Goal: Task Accomplishment & Management: Use online tool/utility

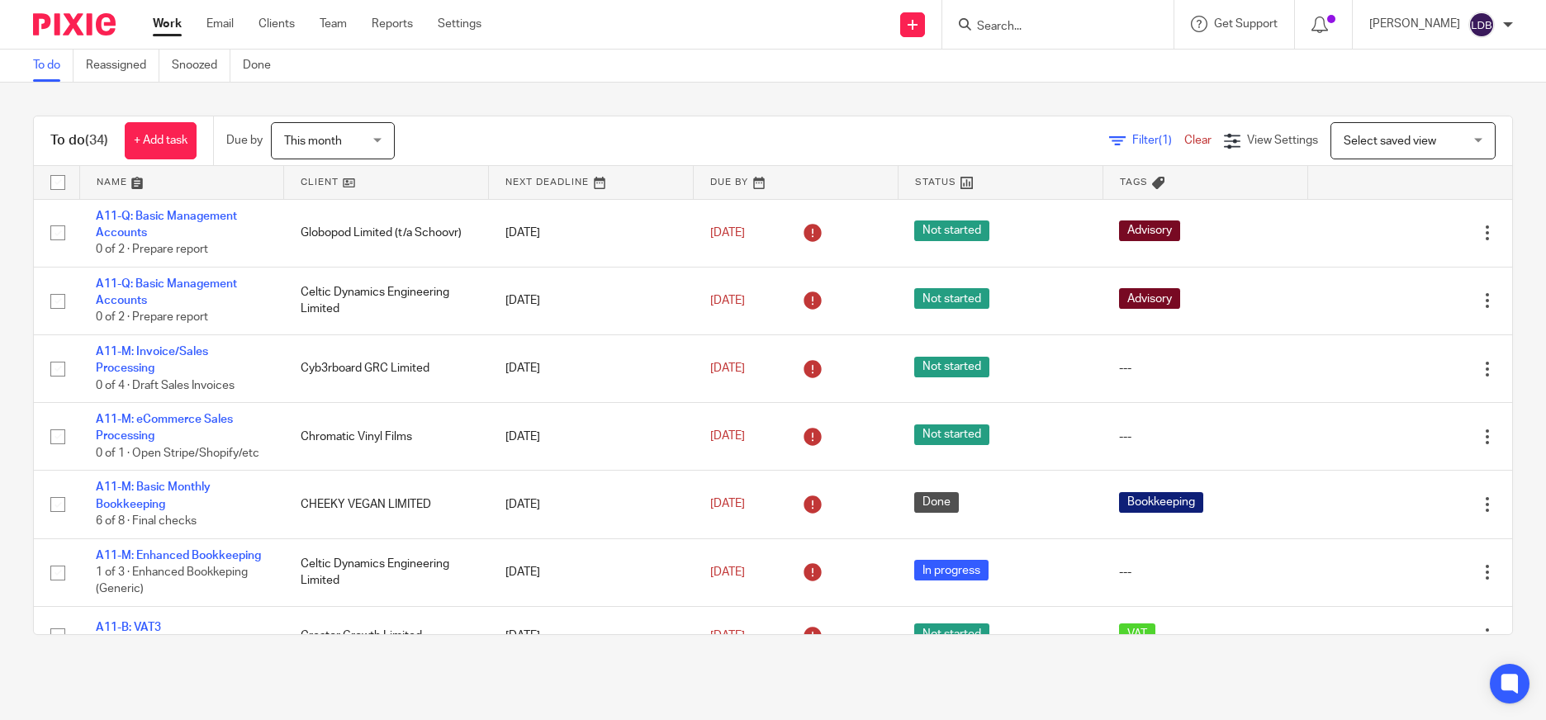
click at [274, 21] on link "Clients" at bounding box center [276, 24] width 36 height 17
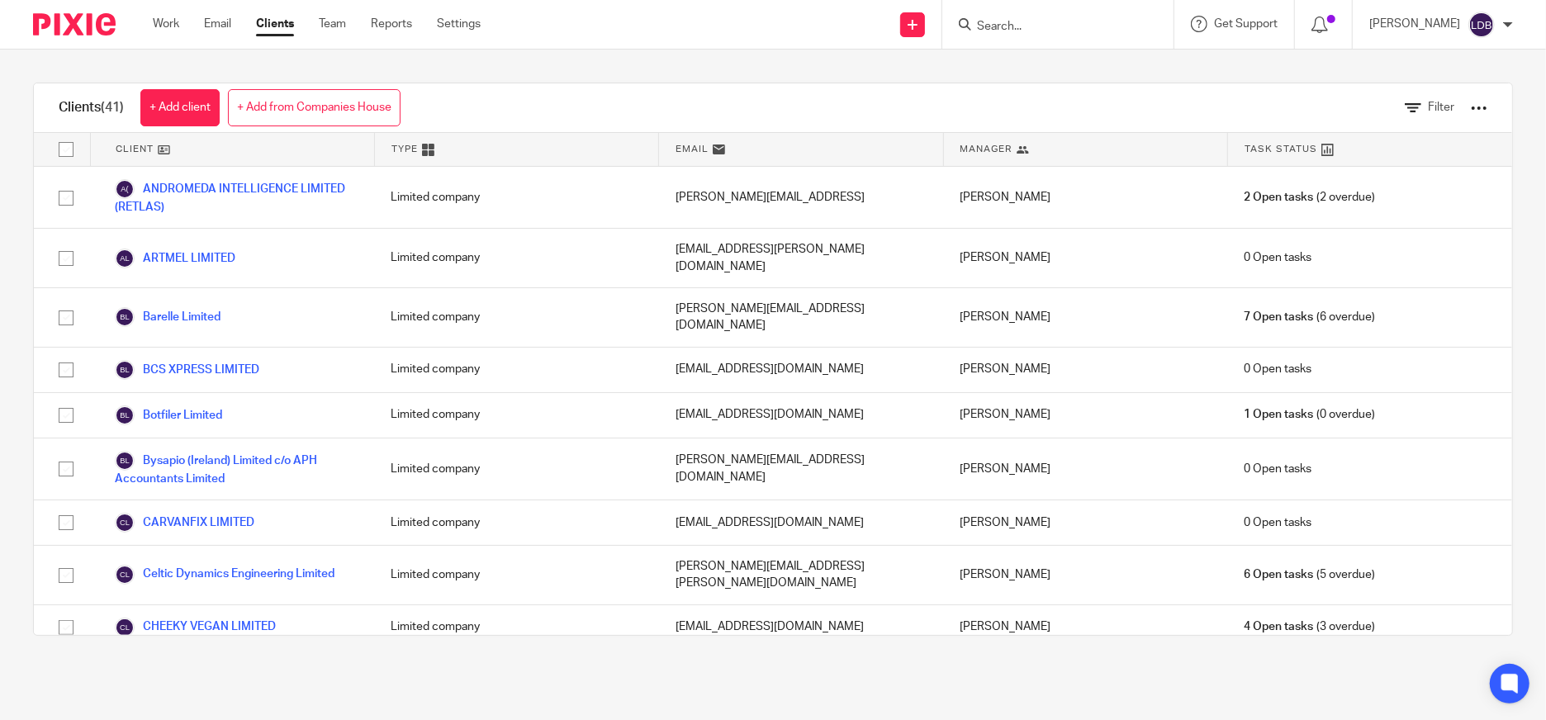
click at [1045, 28] on input "Search" at bounding box center [1049, 27] width 149 height 15
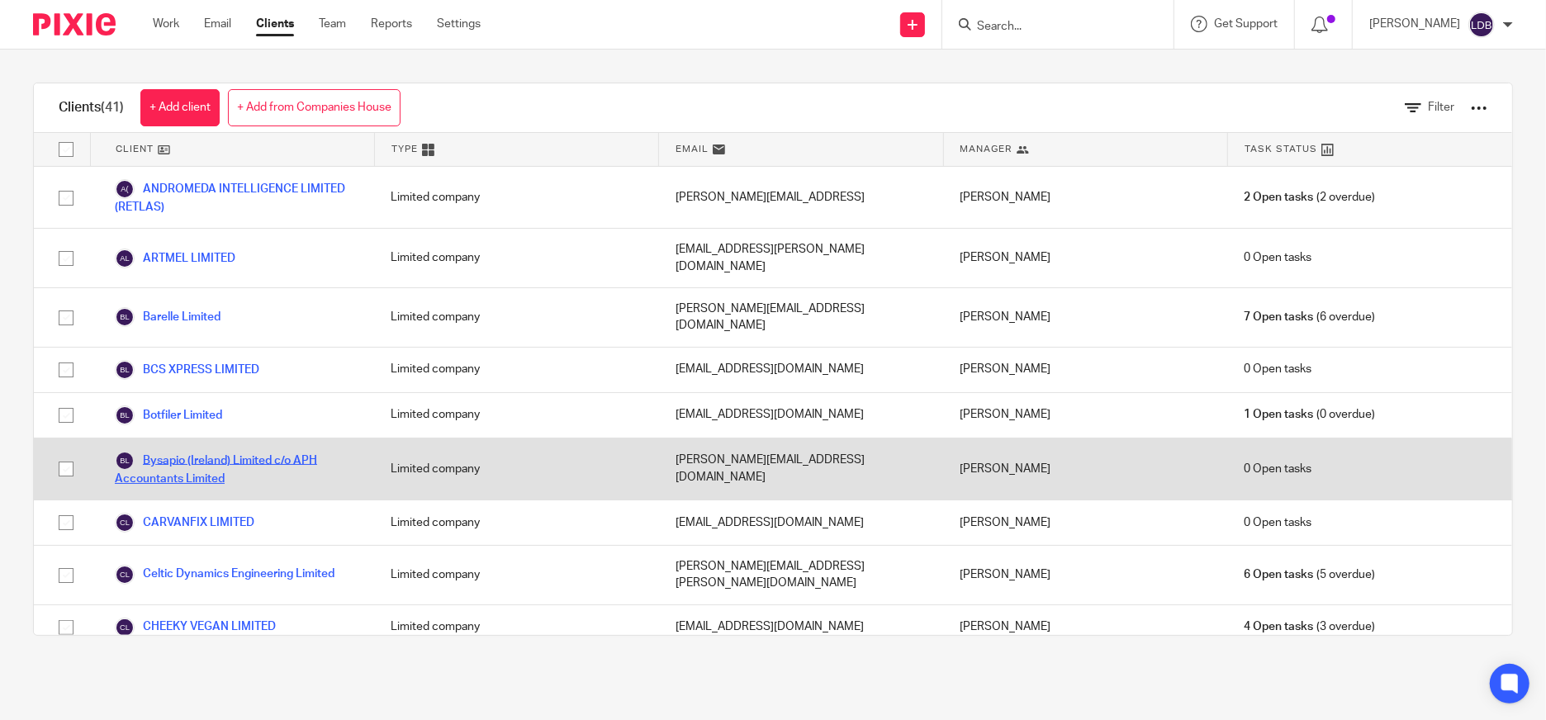
scroll to position [61, 0]
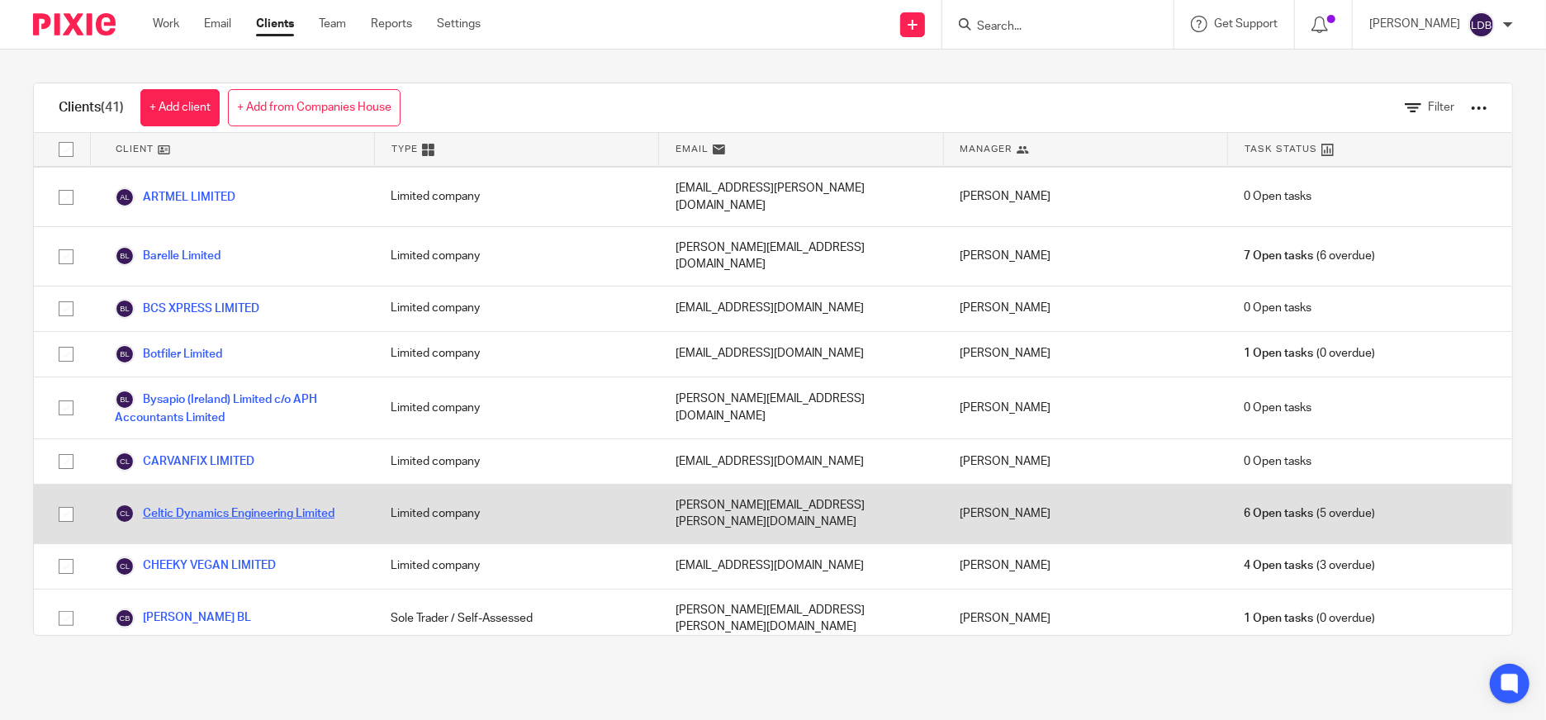
click at [263, 504] on link "Celtic Dynamics Engineering Limited" at bounding box center [225, 514] width 220 height 20
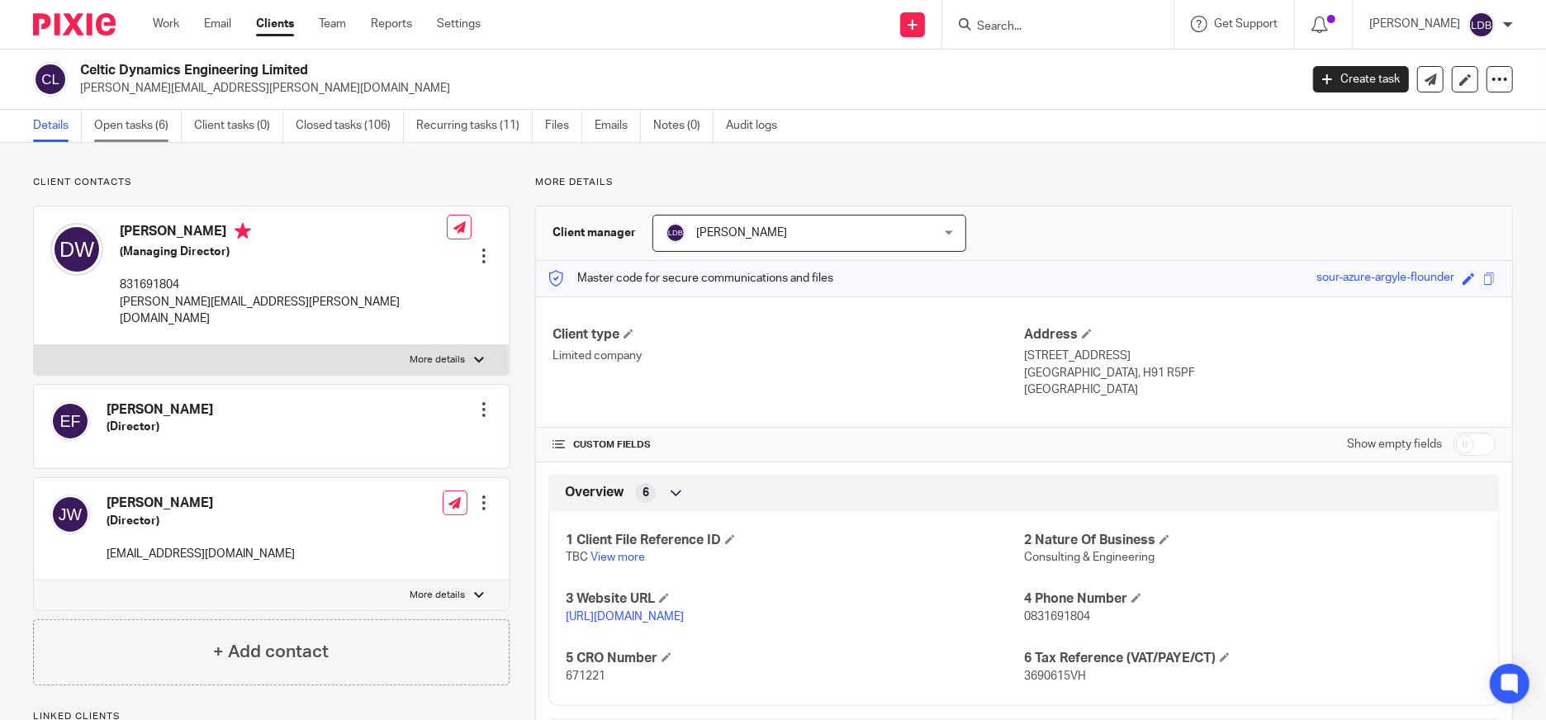
click at [154, 127] on link "Open tasks (6)" at bounding box center [138, 126] width 88 height 32
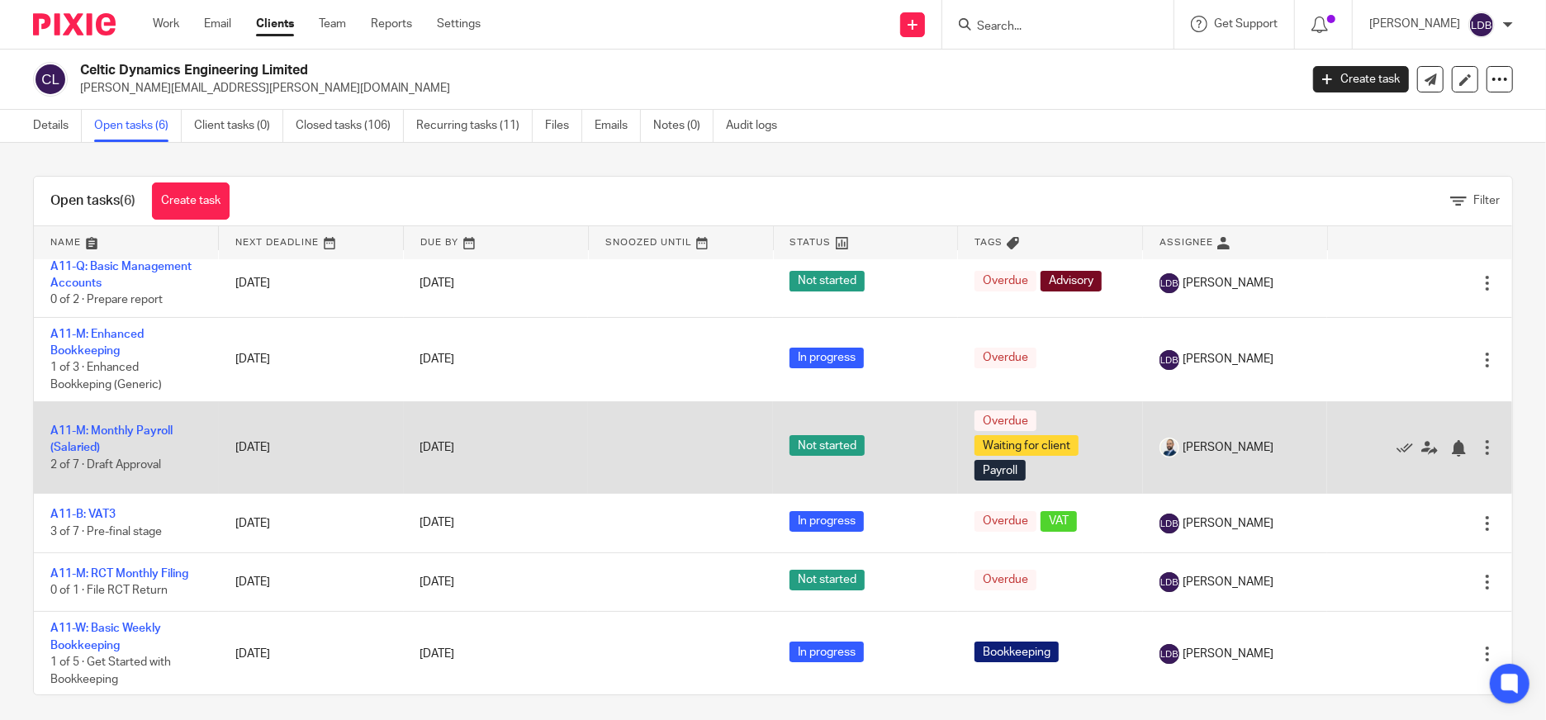
scroll to position [7, 0]
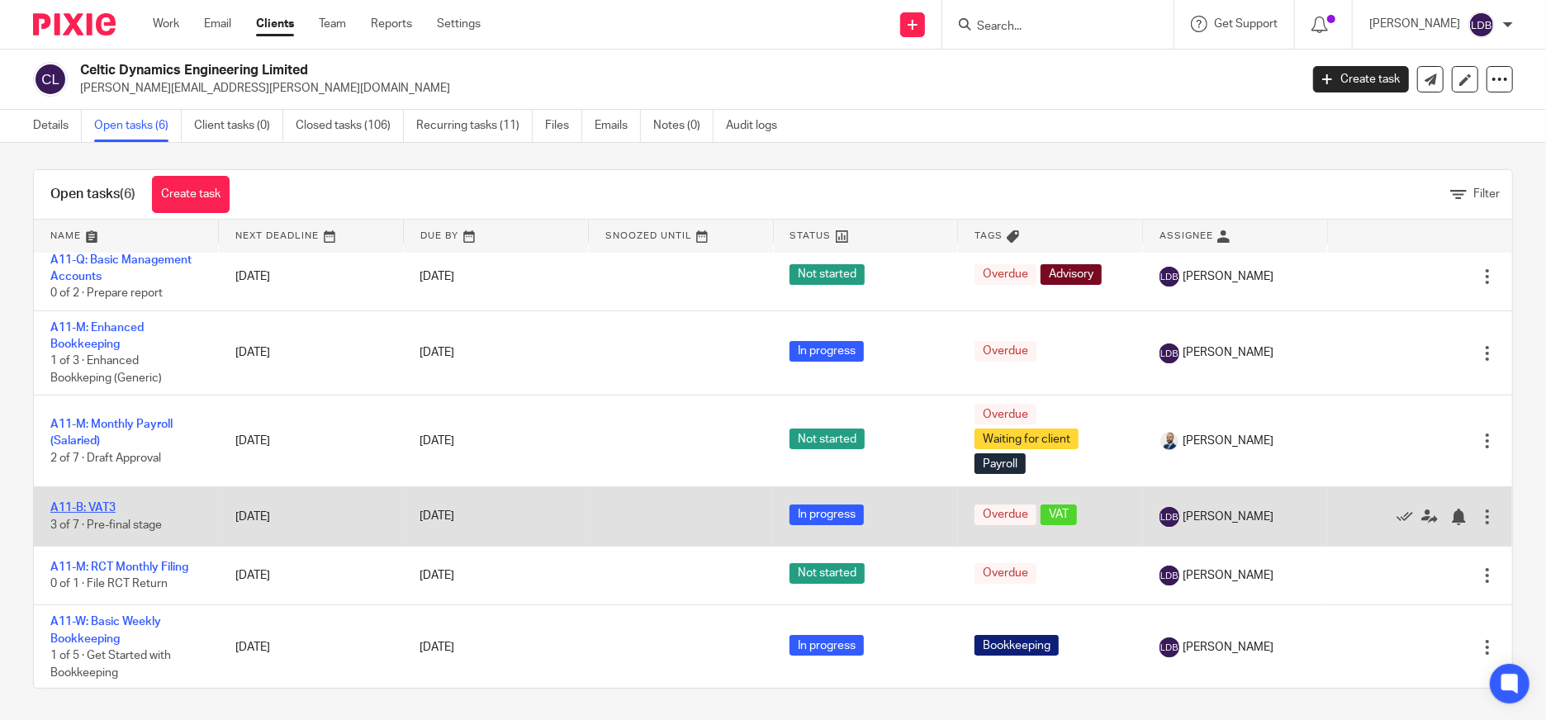
click at [99, 502] on link "A11-B: VAT3" at bounding box center [82, 508] width 65 height 12
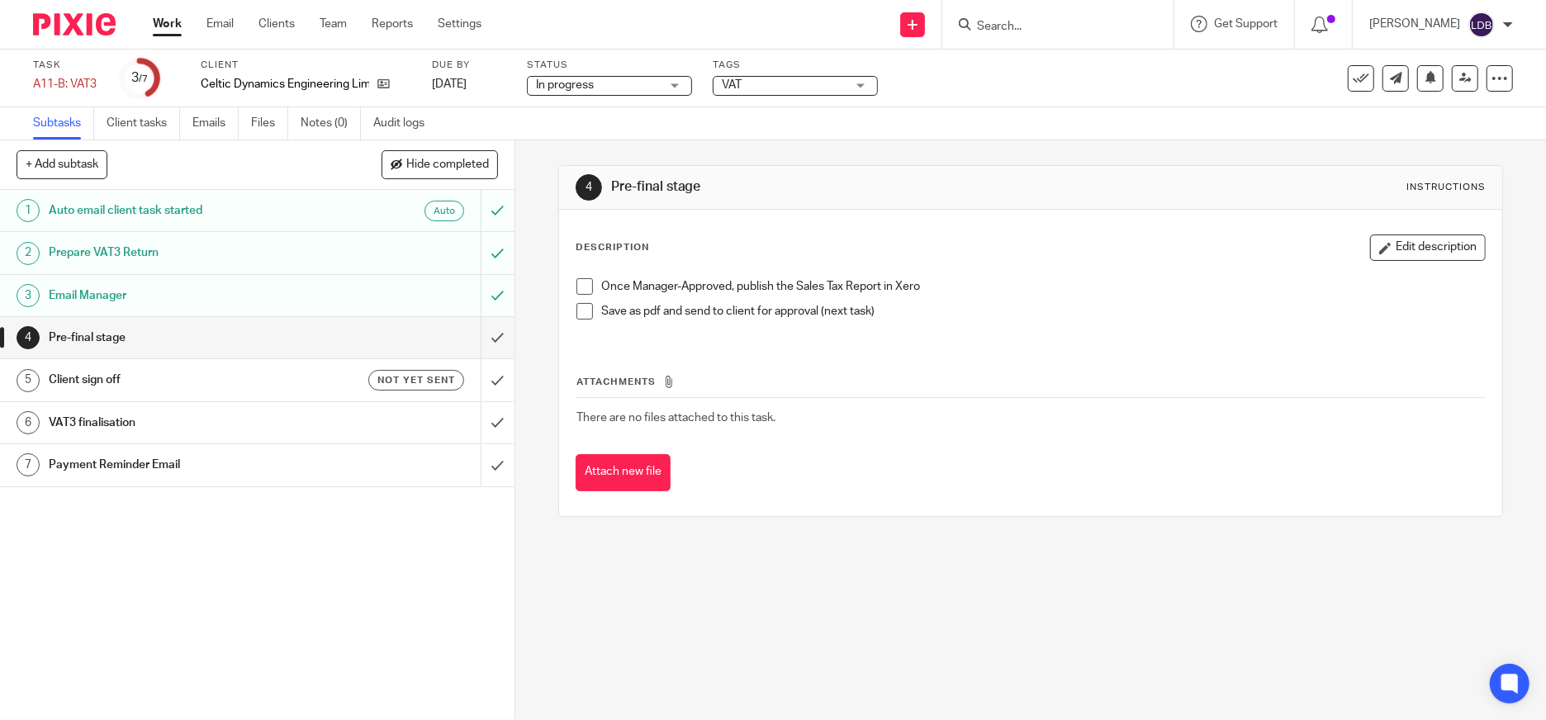
click at [311, 382] on h1 "Client sign off" at bounding box center [187, 379] width 277 height 25
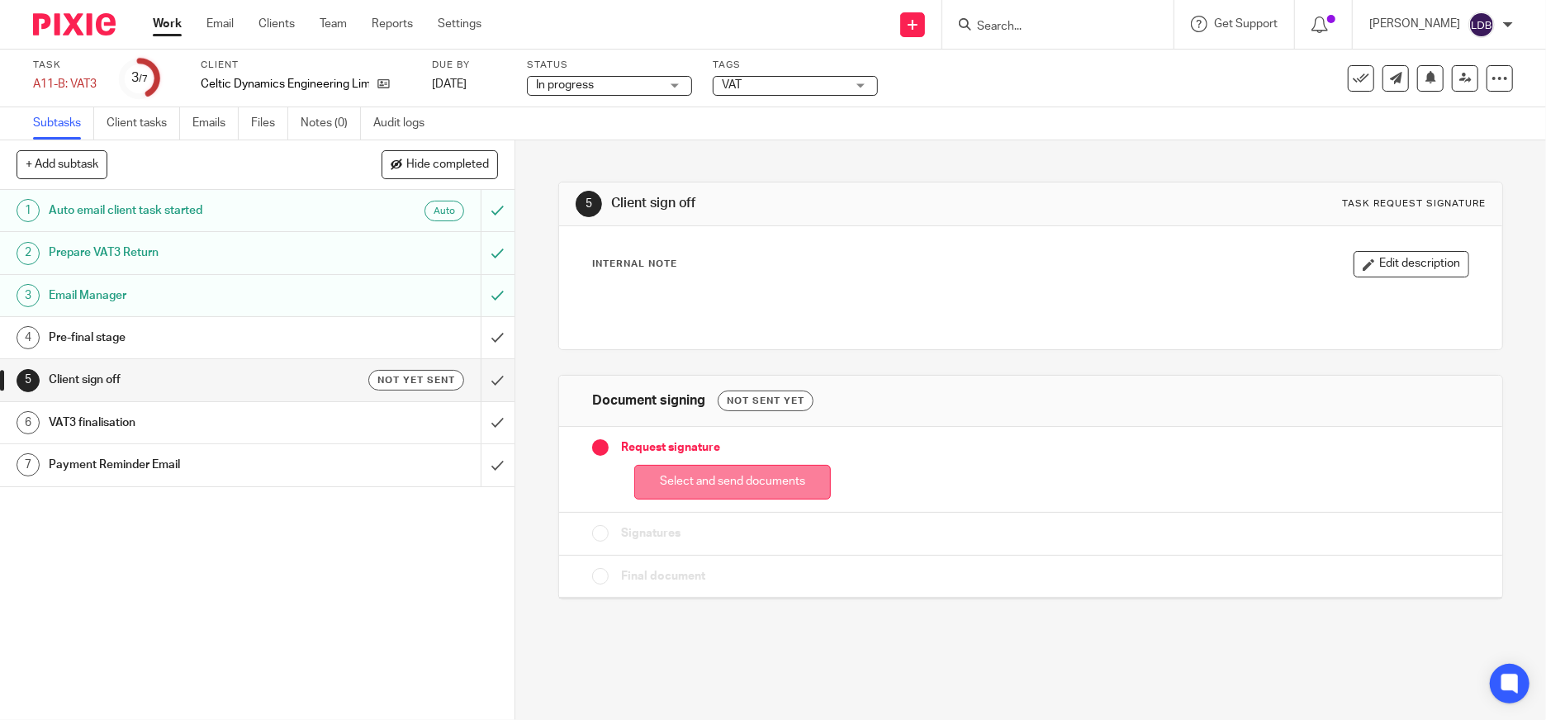
click at [725, 486] on button "Select and send documents" at bounding box center [732, 483] width 197 height 36
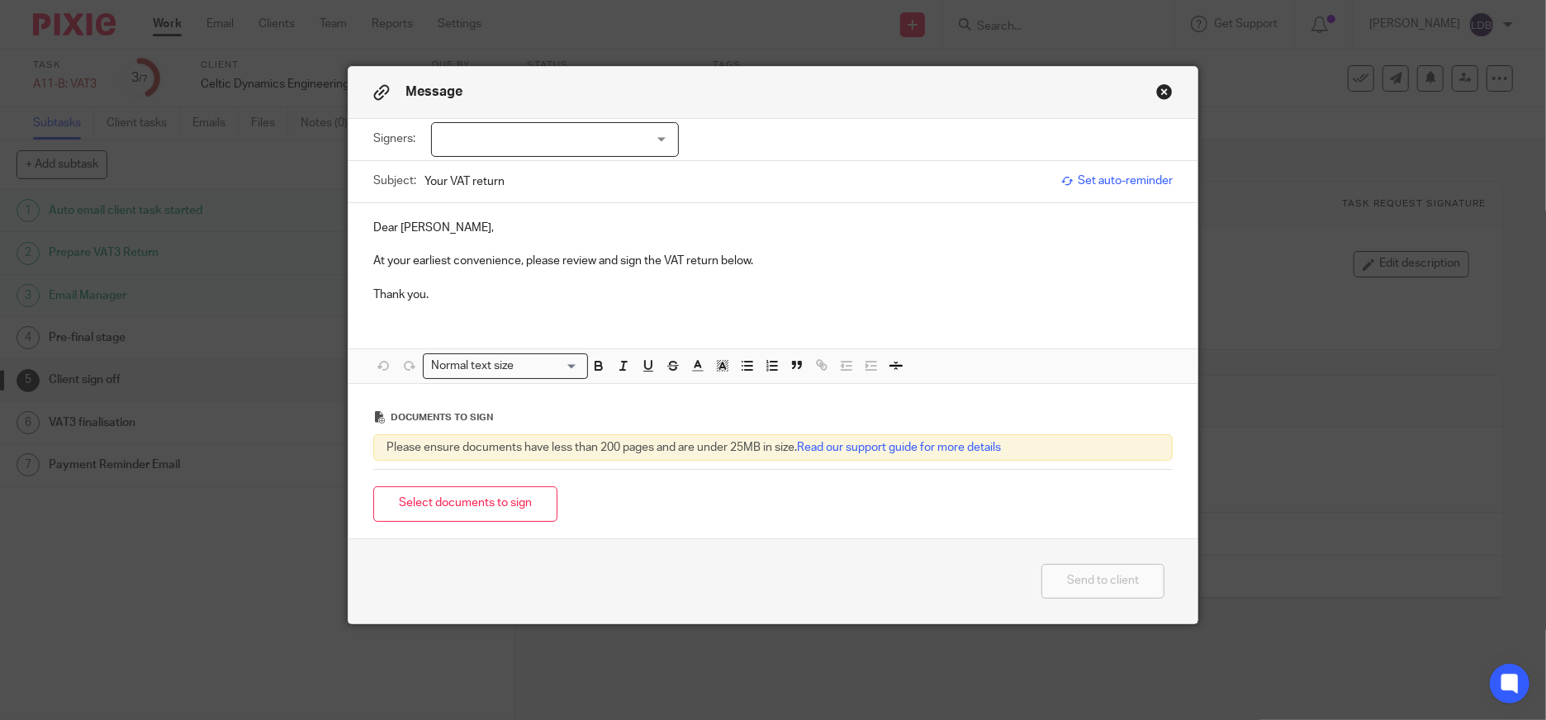
click at [491, 142] on div at bounding box center [555, 139] width 248 height 35
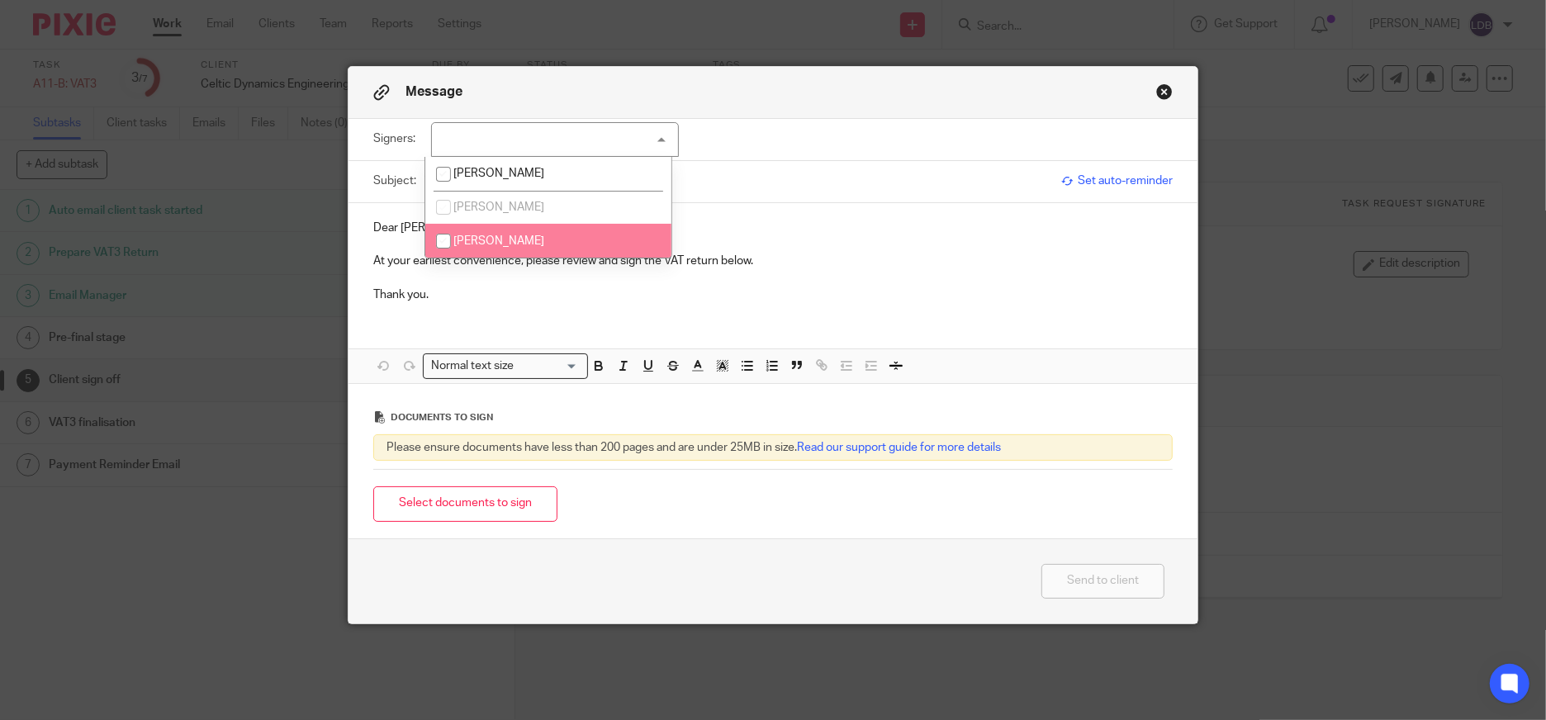
click at [467, 239] on span "[PERSON_NAME]" at bounding box center [498, 241] width 91 height 12
checkbox input "true"
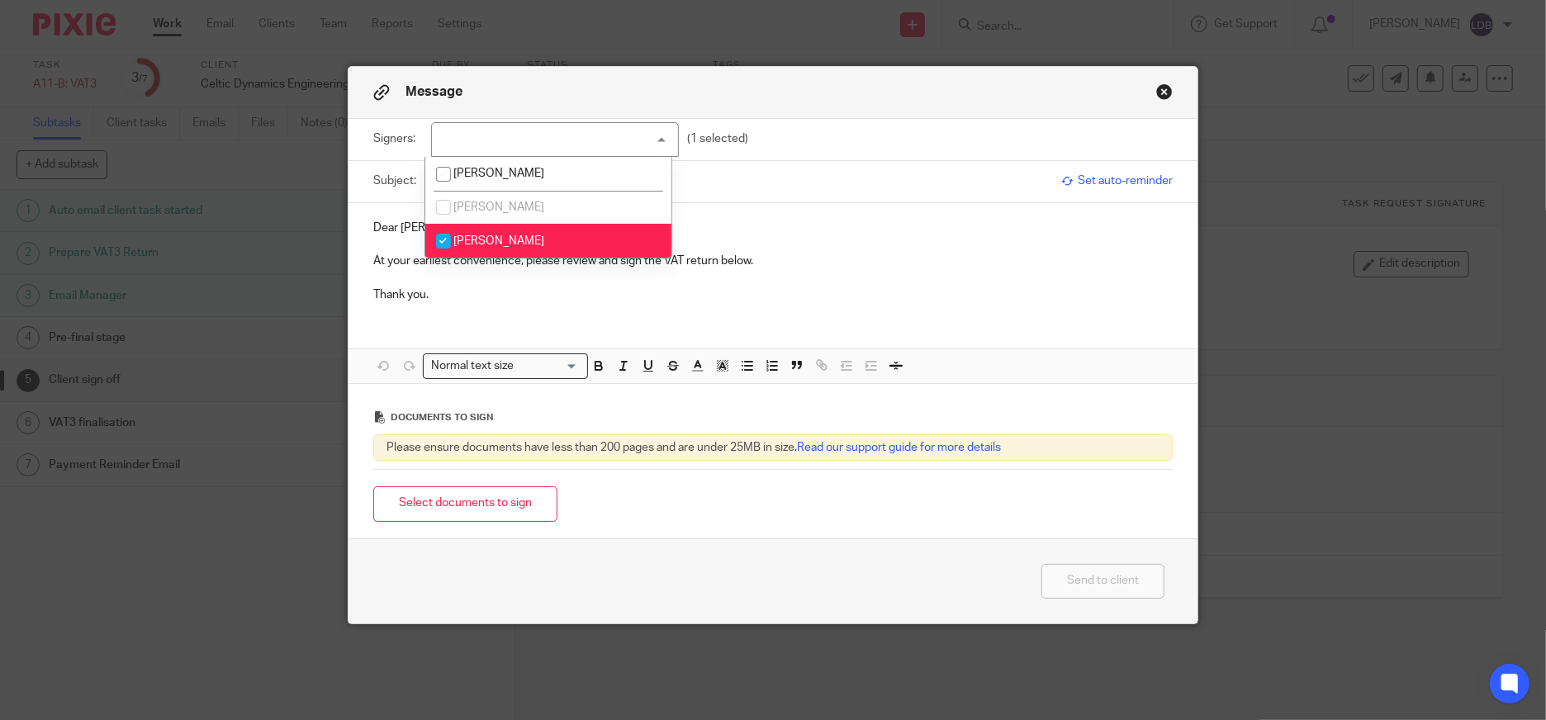
click at [827, 234] on p "Dear Dylan," at bounding box center [772, 228] width 799 height 17
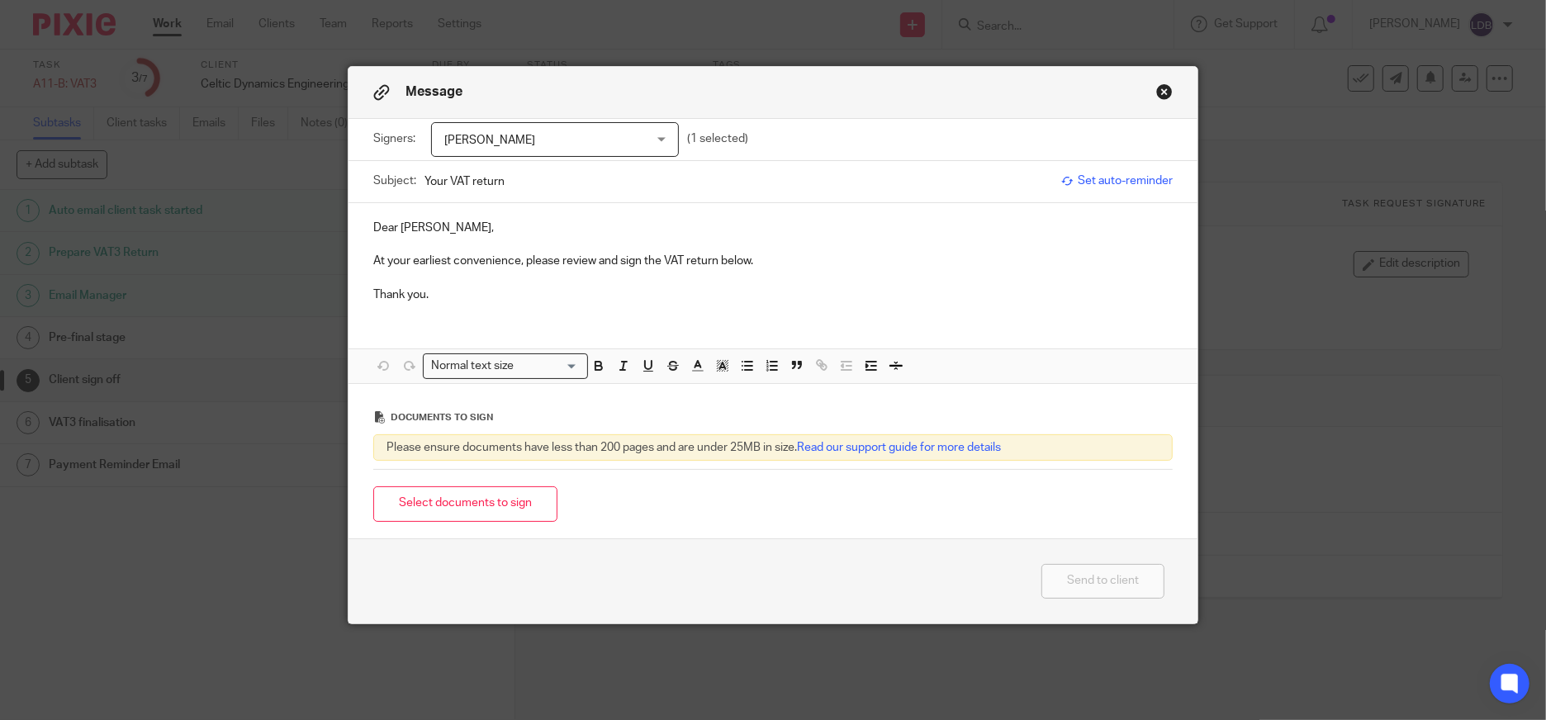
click at [424, 178] on input "Your VAT return" at bounding box center [738, 181] width 628 height 37
click at [612, 178] on input "CDE001 || Your VAT return" at bounding box center [738, 181] width 628 height 37
click at [560, 183] on input "CDE001 || Your VAT return = 2025-08" at bounding box center [738, 181] width 628 height 37
click at [524, 178] on input "CDE001 || Your VAT return 2025-08" at bounding box center [738, 181] width 628 height 37
type input "CDE001 || Your VAT Return 2025-08"
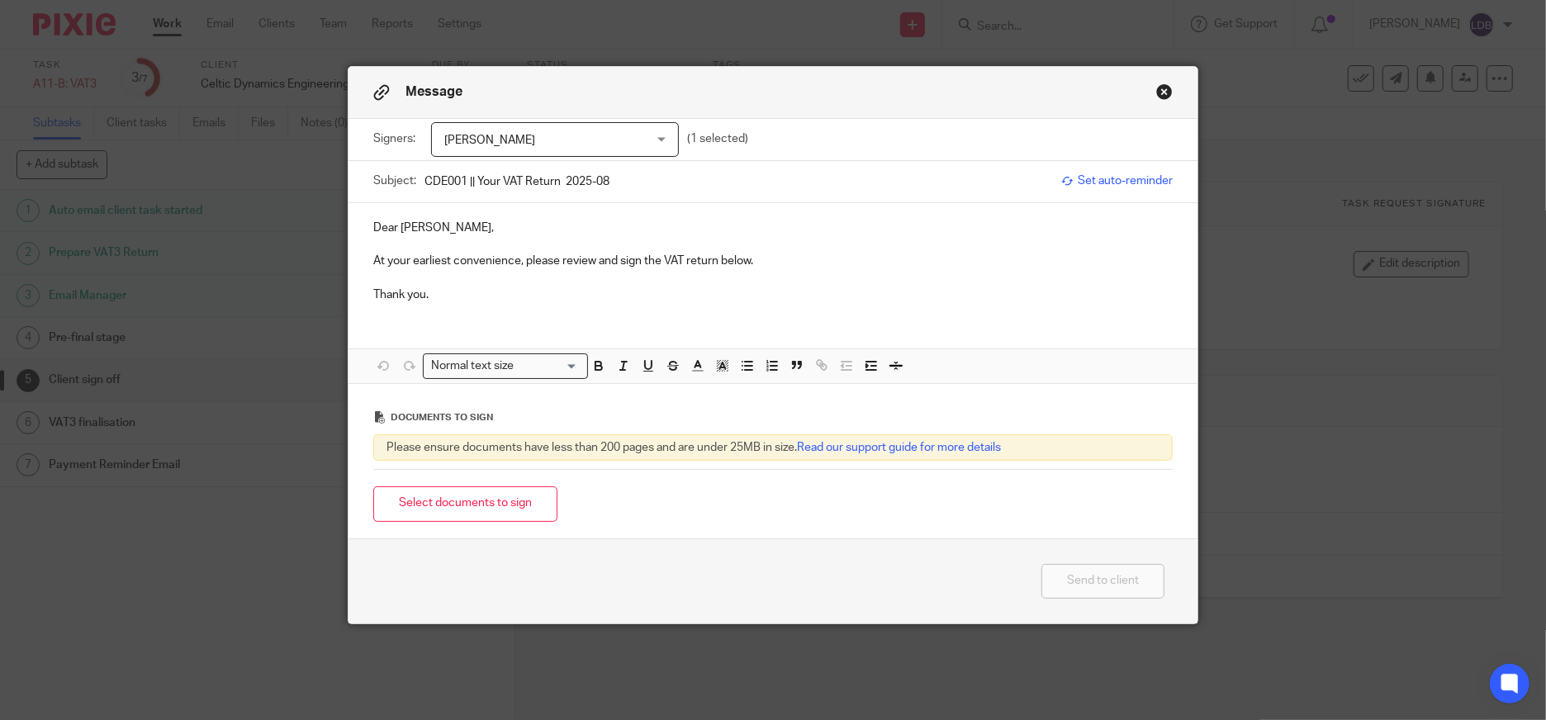
click at [555, 305] on div "Dear Dylan, At your earliest convenience, please review and sign the VAT return…" at bounding box center [772, 259] width 849 height 112
click at [440, 511] on button "Select documents to sign" at bounding box center [465, 504] width 184 height 36
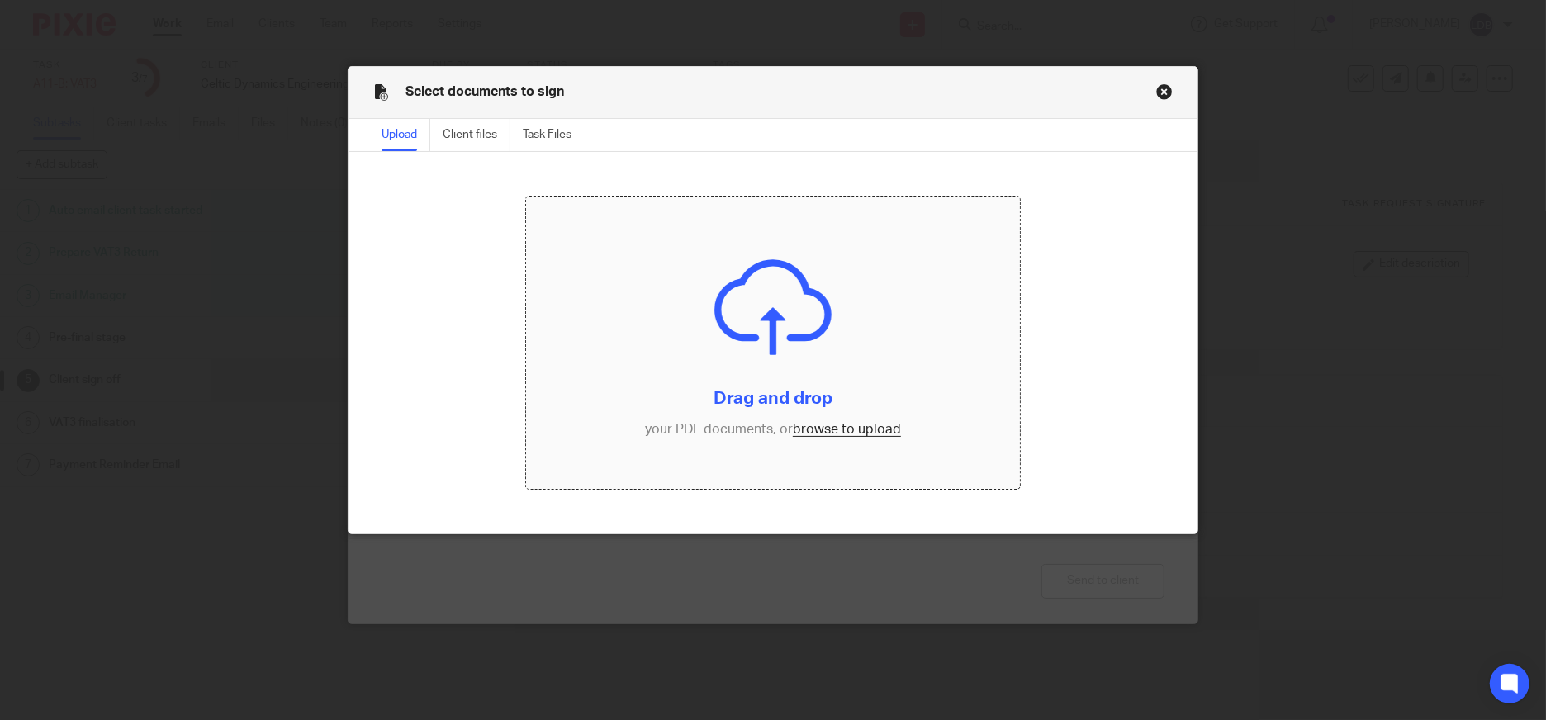
click at [823, 429] on input "file" at bounding box center [772, 343] width 493 height 292
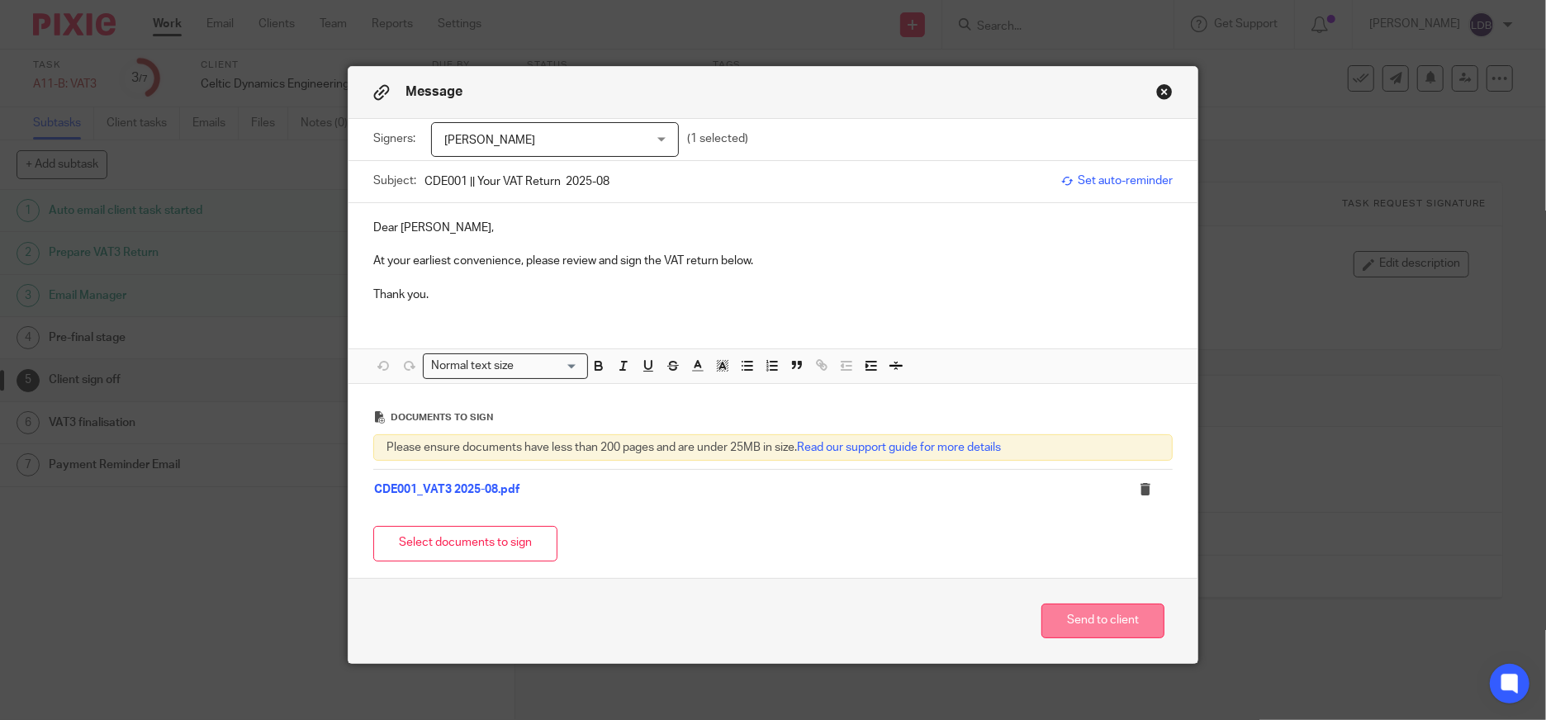
click at [1091, 630] on button "Send to client" at bounding box center [1102, 622] width 123 height 36
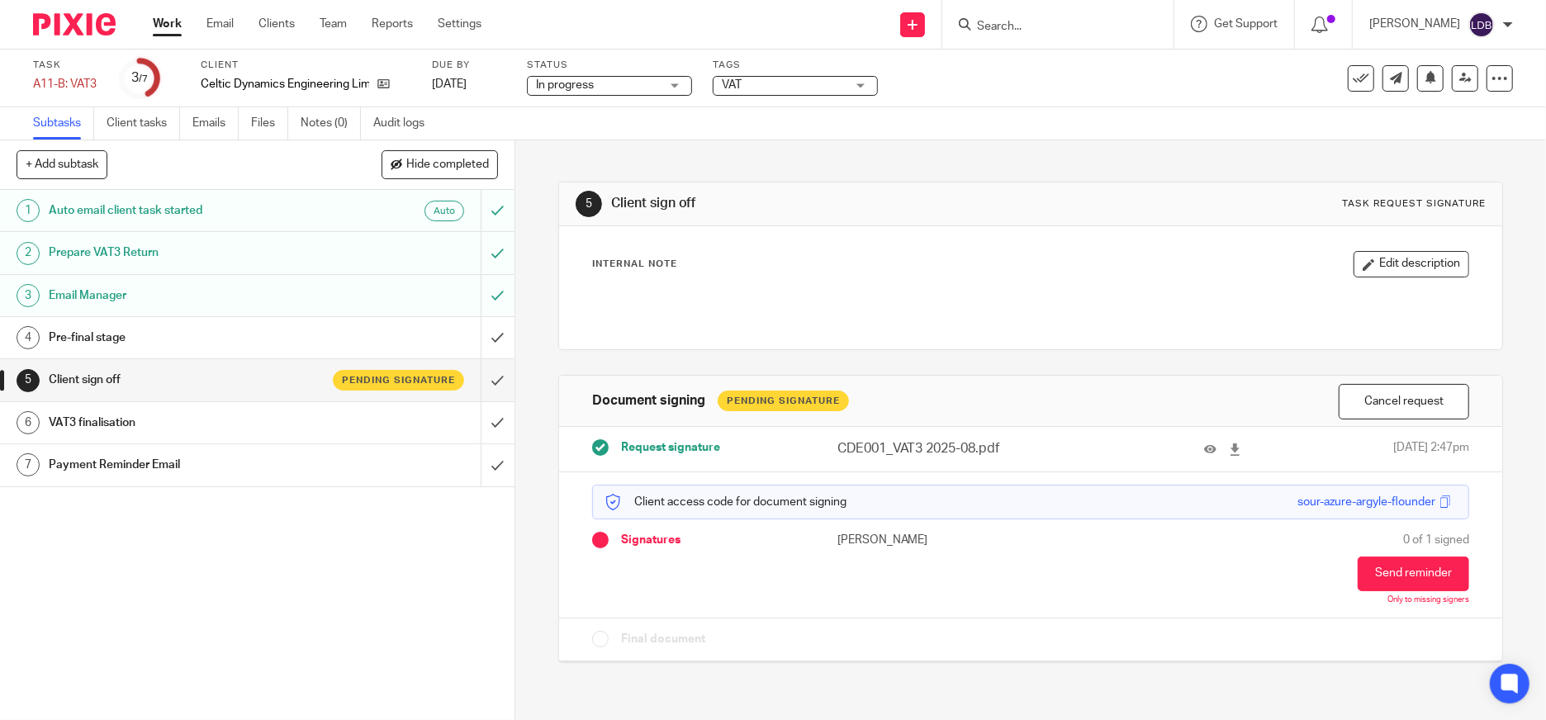
click at [316, 325] on div "Pre-final stage" at bounding box center [256, 337] width 415 height 25
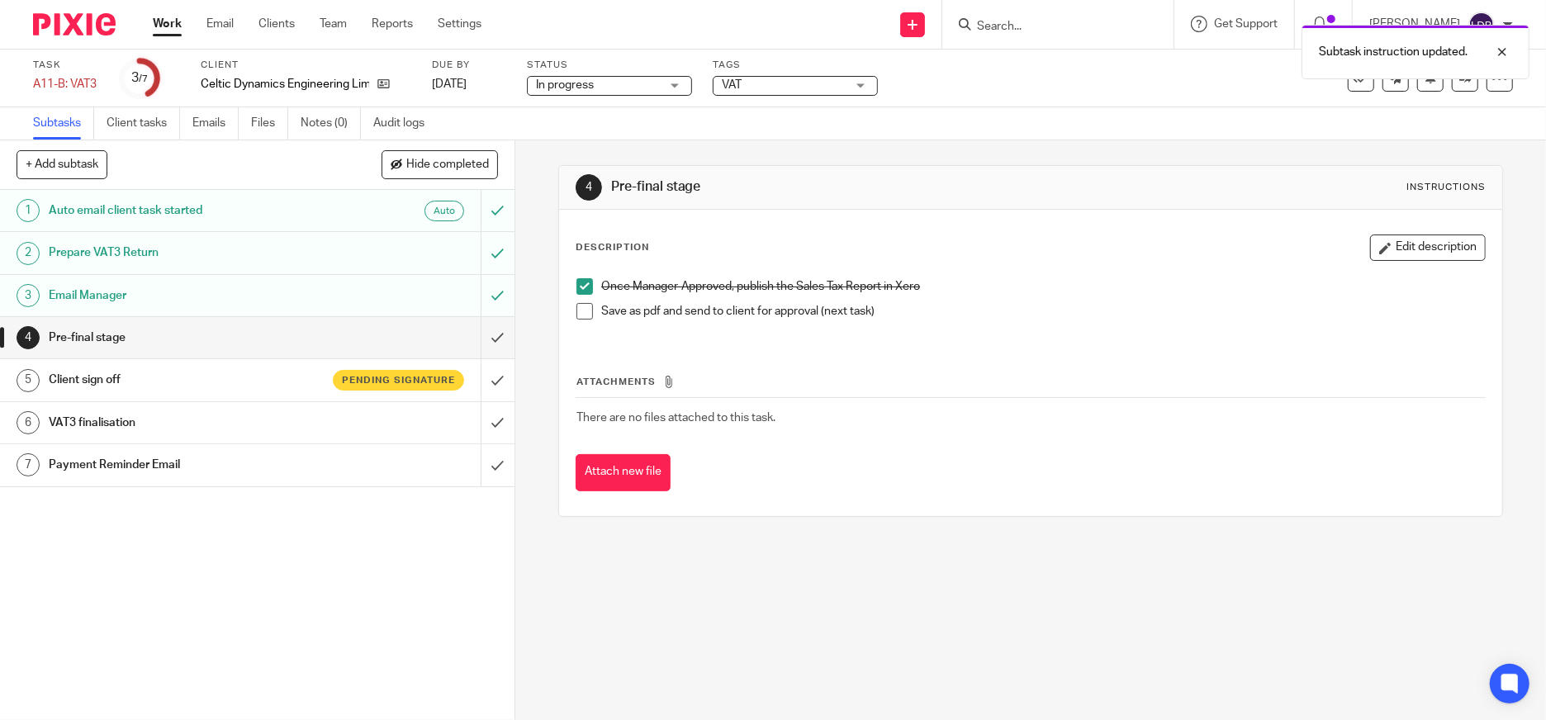
click at [581, 319] on span at bounding box center [584, 311] width 17 height 17
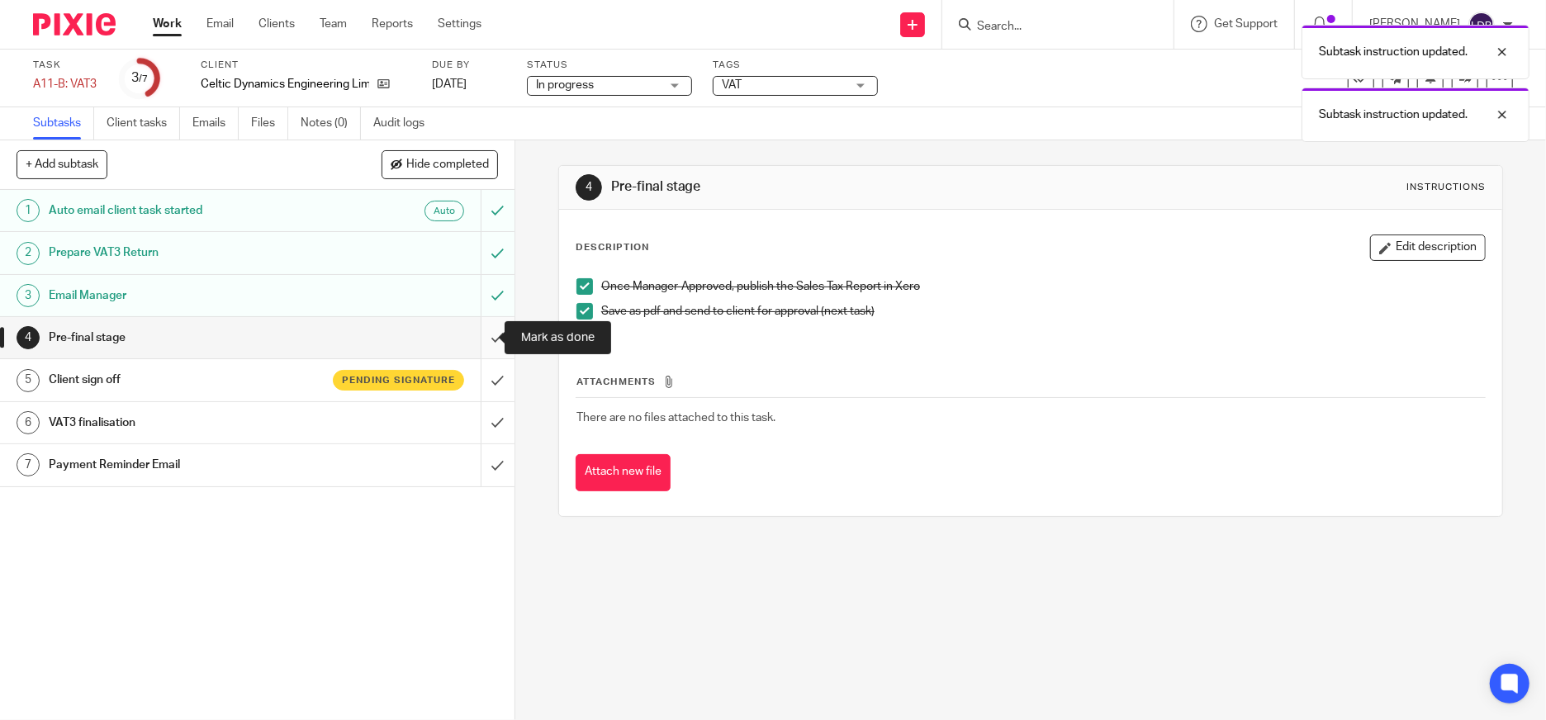
click at [486, 329] on input "submit" at bounding box center [257, 337] width 514 height 41
